Goal: Task Accomplishment & Management: Manage account settings

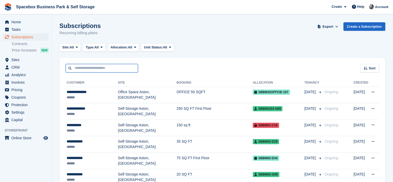
click at [88, 70] on input "text" at bounding box center [102, 68] width 72 height 9
type input "*****"
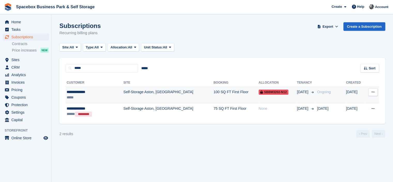
click at [88, 92] on div "**********" at bounding box center [89, 91] width 44 height 5
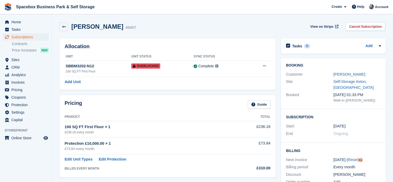
click at [142, 97] on div "Pricing Guide Product Total 100 SQ FT First Floor × 1 £236.16 every month £236.…" at bounding box center [167, 136] width 216 height 82
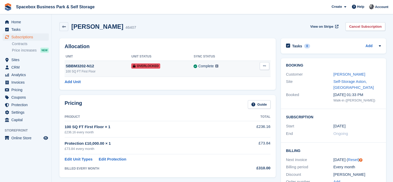
click at [266, 64] on button at bounding box center [265, 66] width 10 height 8
click at [236, 76] on p "Remove Overlock" at bounding box center [244, 76] width 45 height 7
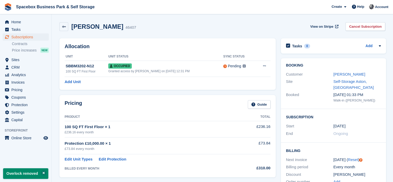
click at [204, 51] on div "Allocation Unit Unit Status Sync Status SBBM3202-N12 100 SQ FT First Floor Occu…" at bounding box center [167, 63] width 216 height 51
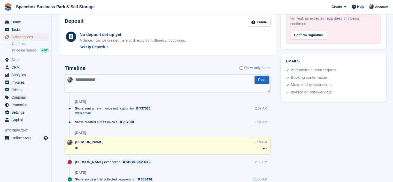
scroll to position [293, 0]
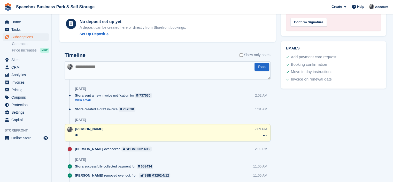
click at [189, 68] on textarea at bounding box center [168, 70] width 206 height 18
type textarea "**********"
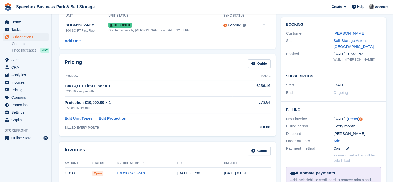
scroll to position [0, 0]
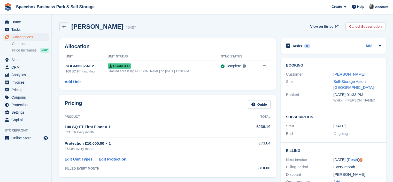
click at [95, 41] on div "Allocation Unit Unit Status Sync Status SBBM3202-N12 100 SQ FT First Floor Occu…" at bounding box center [167, 63] width 216 height 51
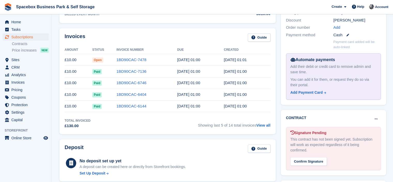
scroll to position [146, 0]
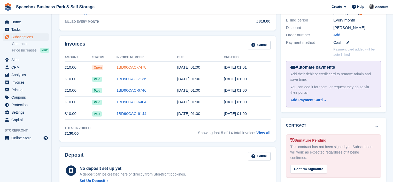
click at [138, 65] on link "1BD90CAC-7478" at bounding box center [132, 67] width 30 height 4
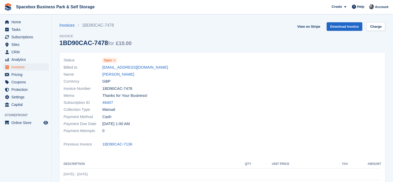
click at [110, 61] on span "Open" at bounding box center [108, 60] width 8 height 5
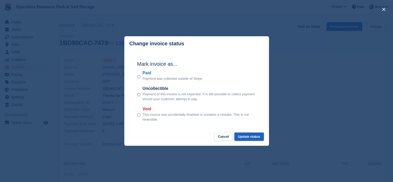
click at [253, 140] on button "Update status" at bounding box center [248, 136] width 29 height 9
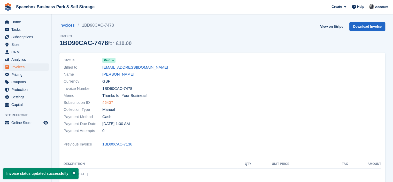
click at [105, 103] on link "46407" at bounding box center [107, 102] width 11 height 6
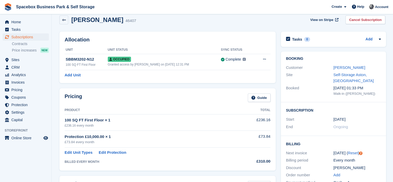
scroll to position [146, 0]
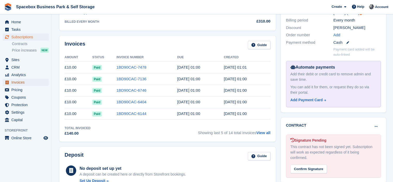
click at [22, 81] on span "Invoices" at bounding box center [26, 82] width 31 height 7
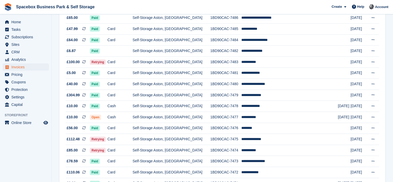
scroll to position [93, 0]
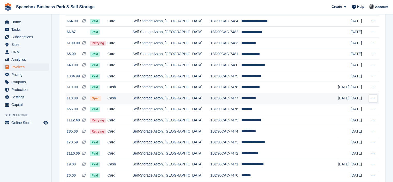
click at [156, 98] on td "Self-Storage Aston, [GEOGRAPHIC_DATA]" at bounding box center [172, 98] width 78 height 11
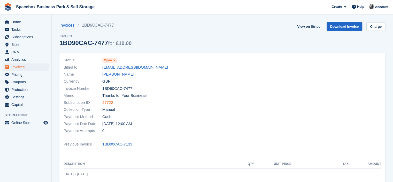
click at [108, 103] on link "97722" at bounding box center [107, 102] width 11 height 6
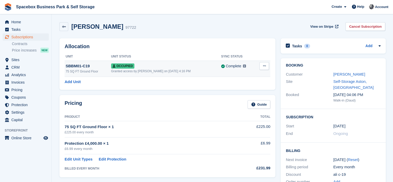
click at [263, 63] on button at bounding box center [264, 66] width 10 height 8
click at [242, 77] on p "Overlock" at bounding box center [244, 76] width 45 height 7
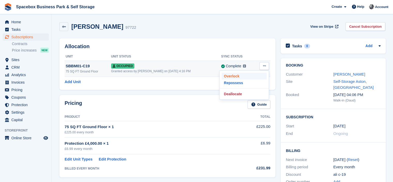
click at [231, 74] on p "Overlock" at bounding box center [244, 76] width 45 height 7
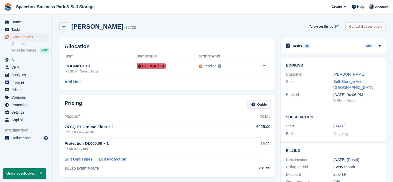
click at [163, 48] on h2 "Allocation" at bounding box center [168, 46] width 206 height 6
